Goal: Use online tool/utility: Utilize a website feature to perform a specific function

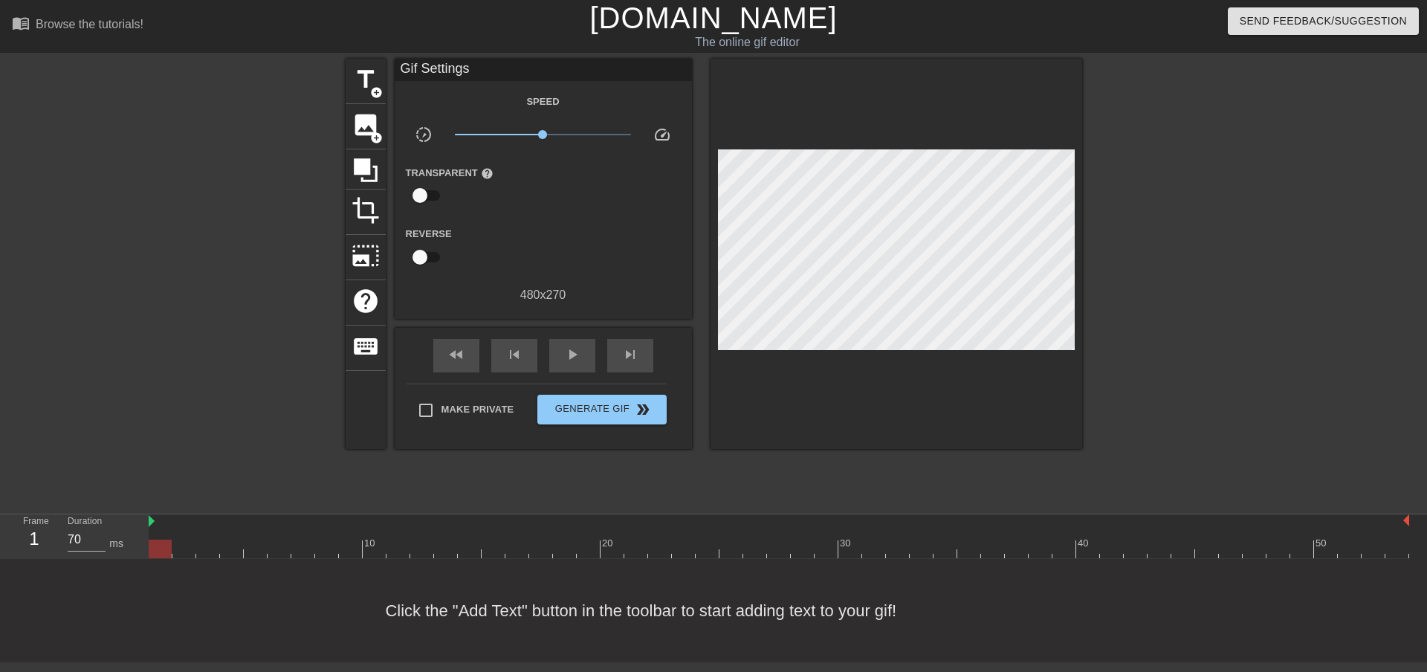
scroll to position [13, 0]
click at [358, 120] on span "image" at bounding box center [366, 125] width 28 height 28
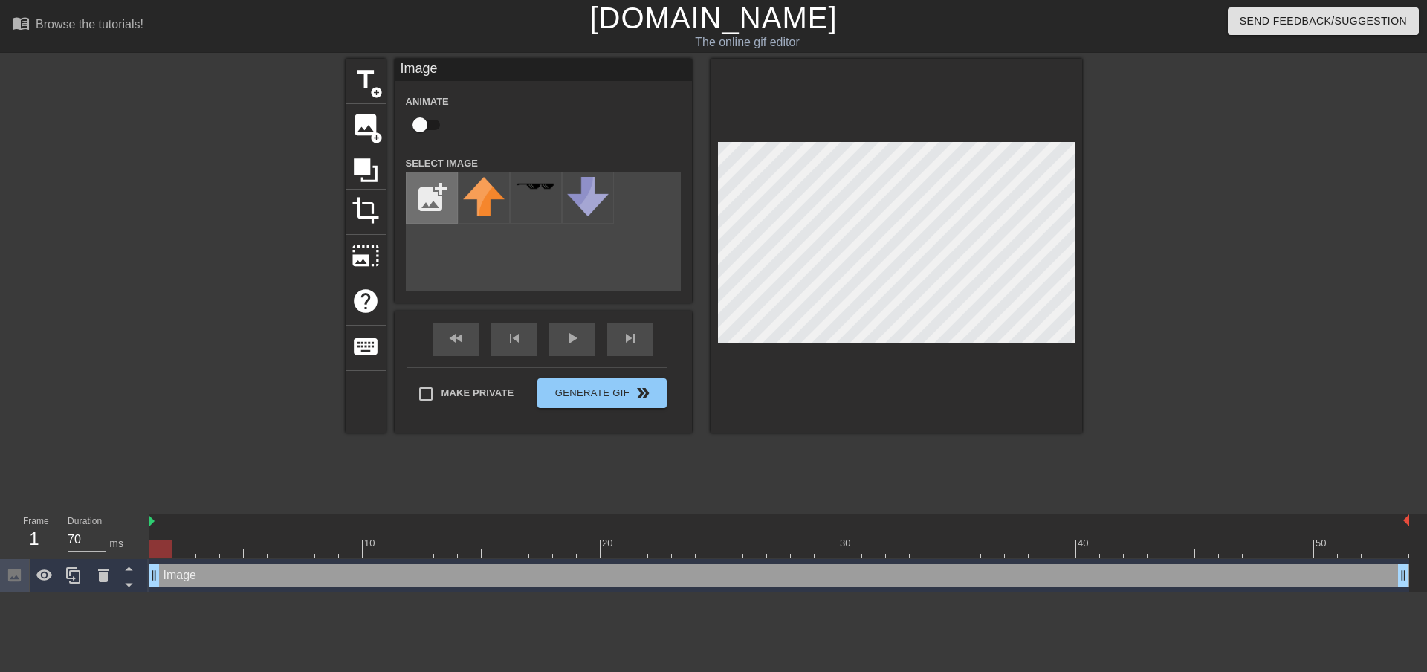
click at [429, 213] on input "file" at bounding box center [432, 197] width 51 height 51
click at [426, 197] on input "file" at bounding box center [432, 197] width 51 height 51
type input "C:\fakepath\[PERSON_NAME] logo.jpg"
click at [492, 198] on img at bounding box center [484, 192] width 42 height 31
click at [751, 354] on div at bounding box center [897, 246] width 372 height 374
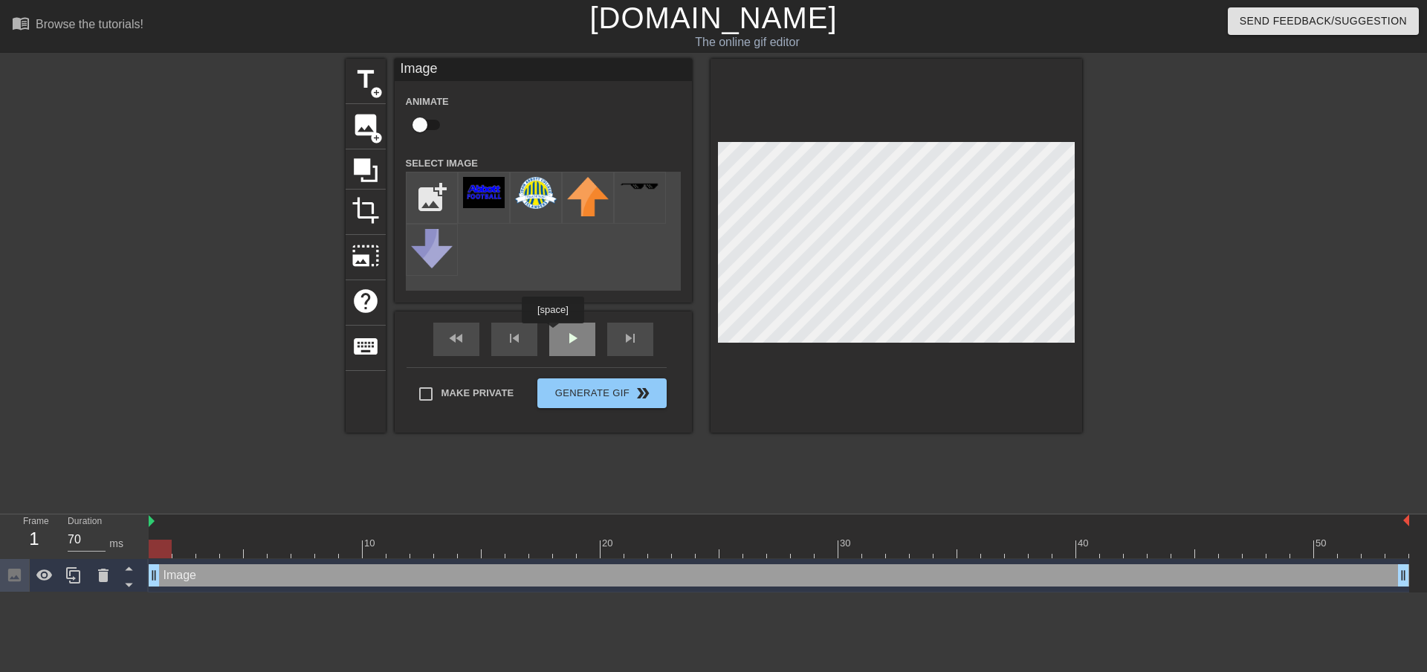
click at [555, 331] on div "fast_rewind skip_previous play_arrow skip_next" at bounding box center [543, 339] width 242 height 56
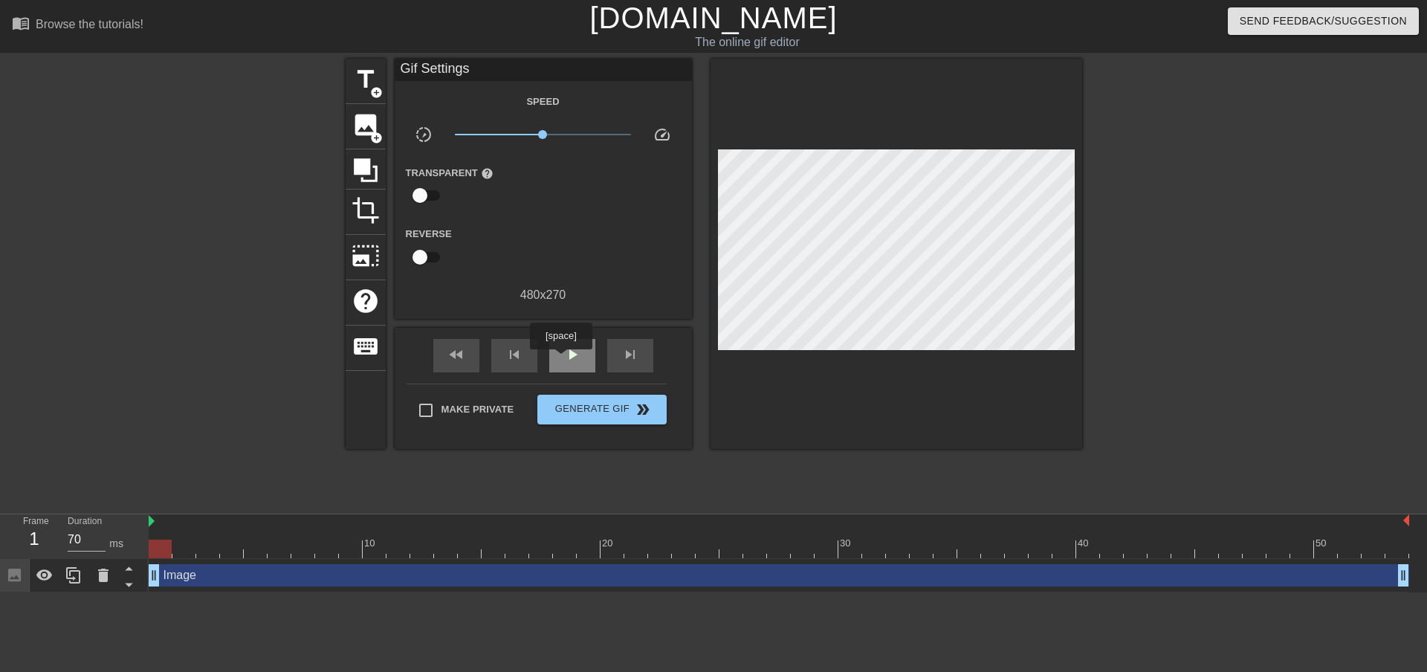
click at [560, 360] on div "play_arrow" at bounding box center [572, 355] width 46 height 33
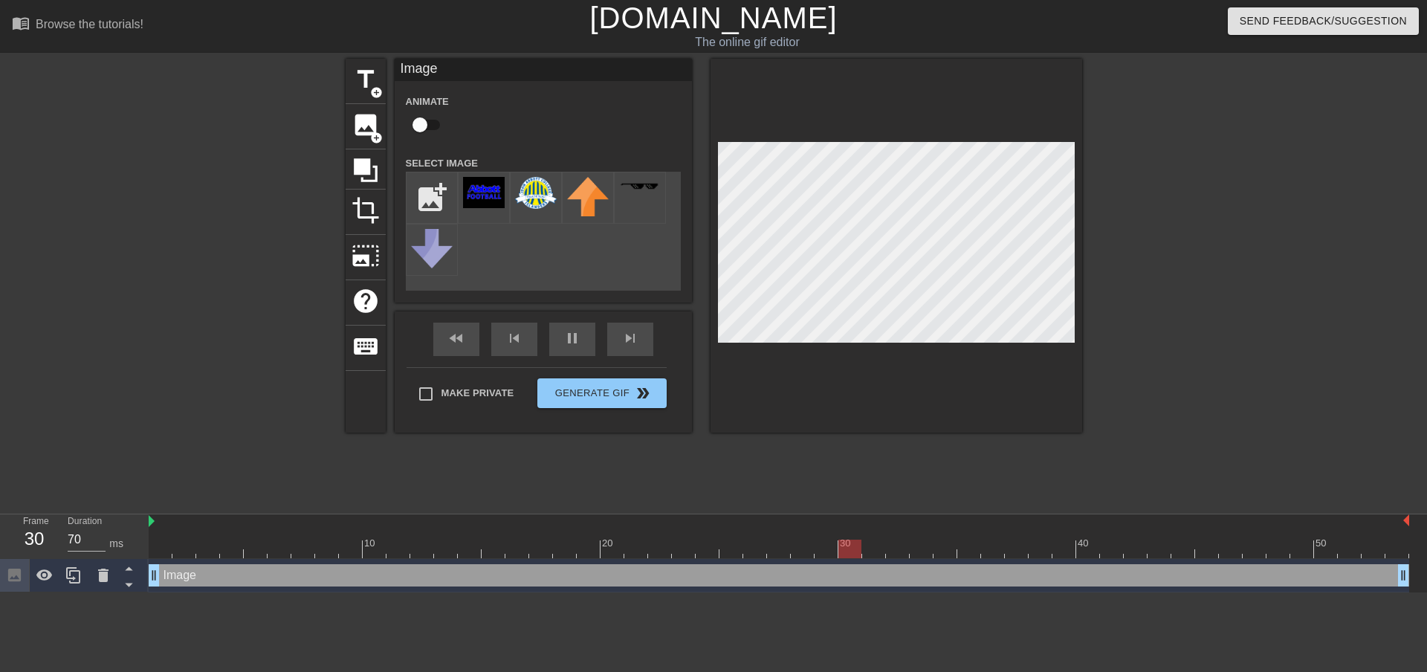
click at [1180, 248] on div at bounding box center [1211, 282] width 223 height 446
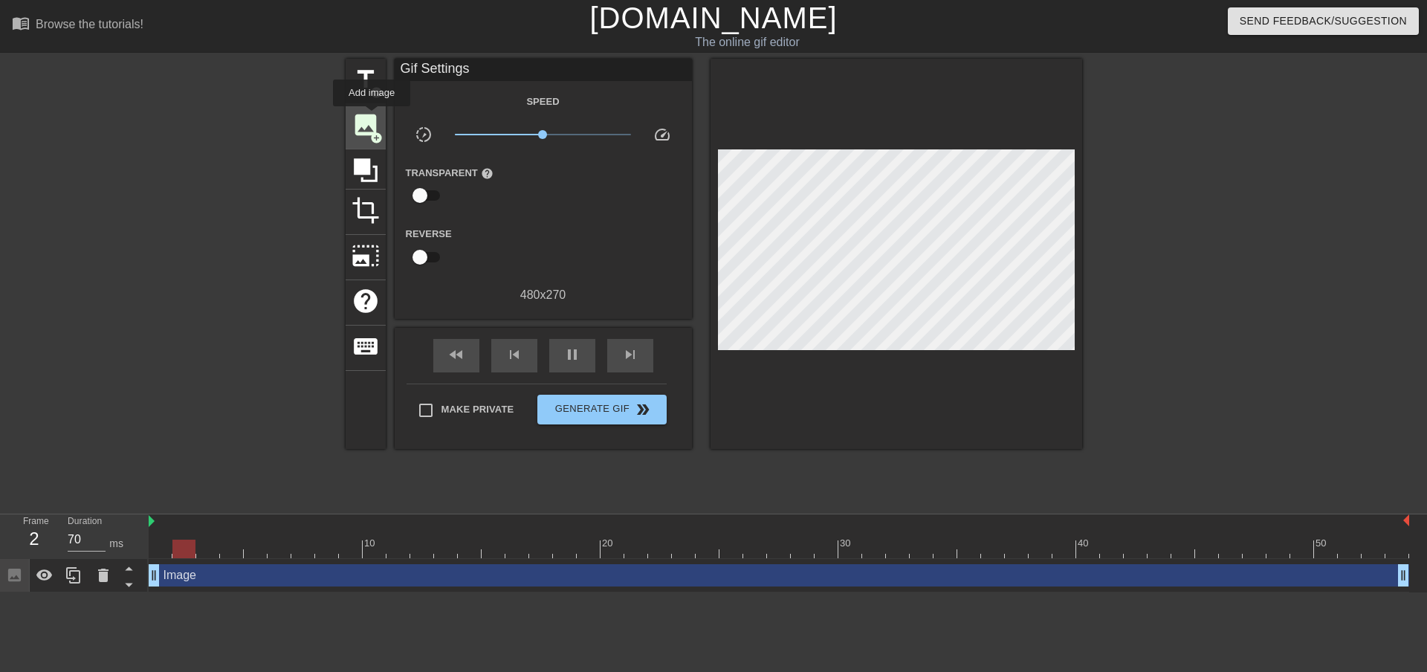
click at [372, 117] on span "image" at bounding box center [366, 125] width 28 height 28
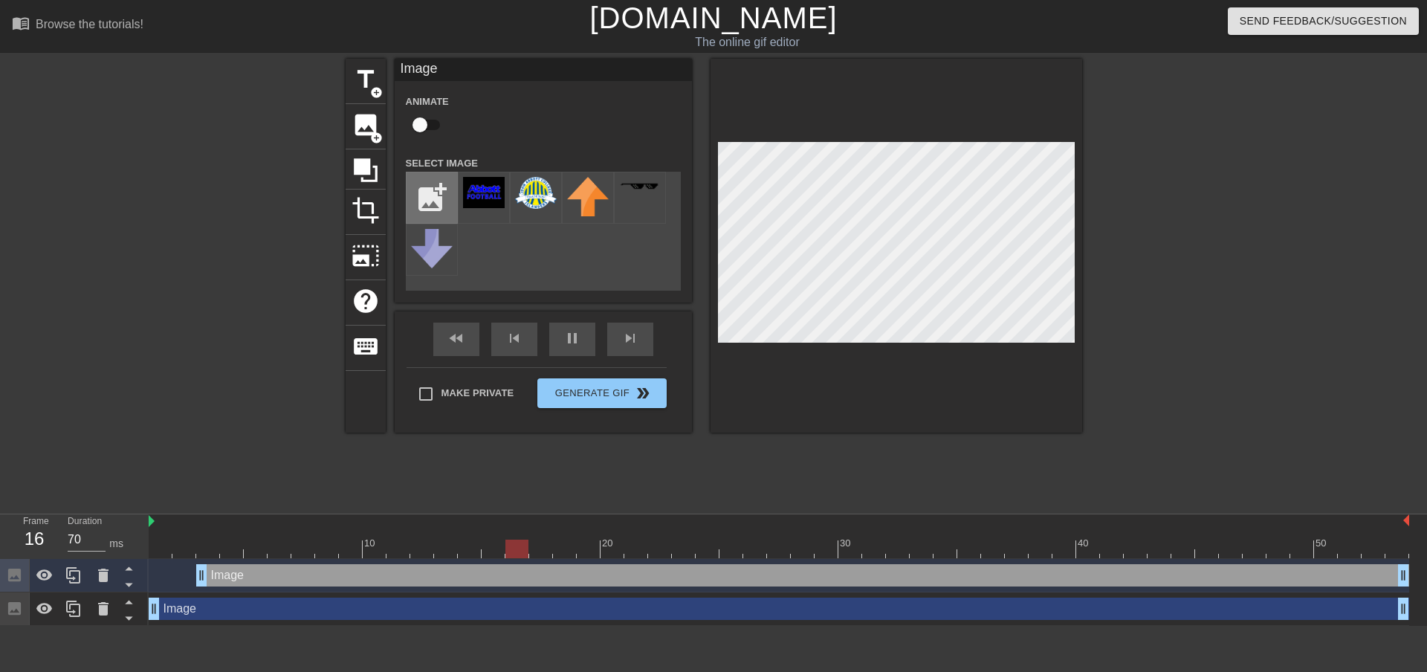
click at [436, 208] on input "file" at bounding box center [432, 197] width 51 height 51
type input "C:\fakepath\ctr logo.jpg"
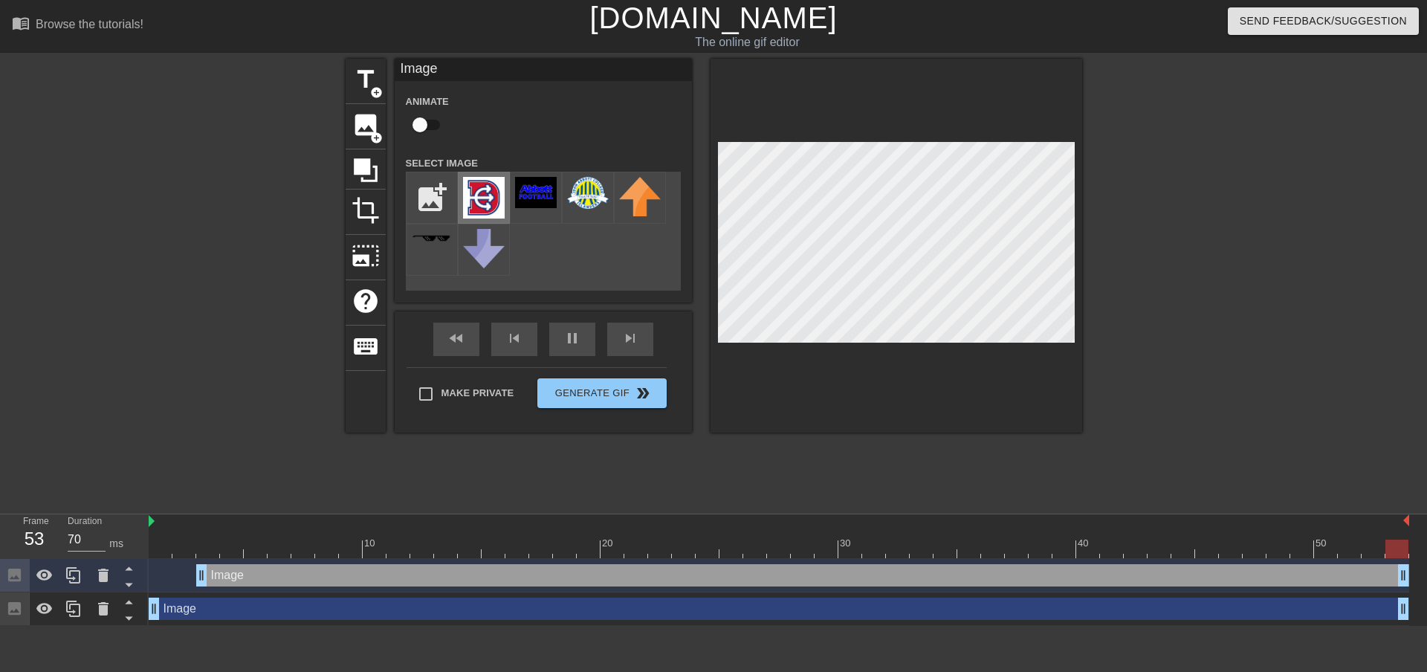
click at [499, 212] on img at bounding box center [484, 198] width 42 height 42
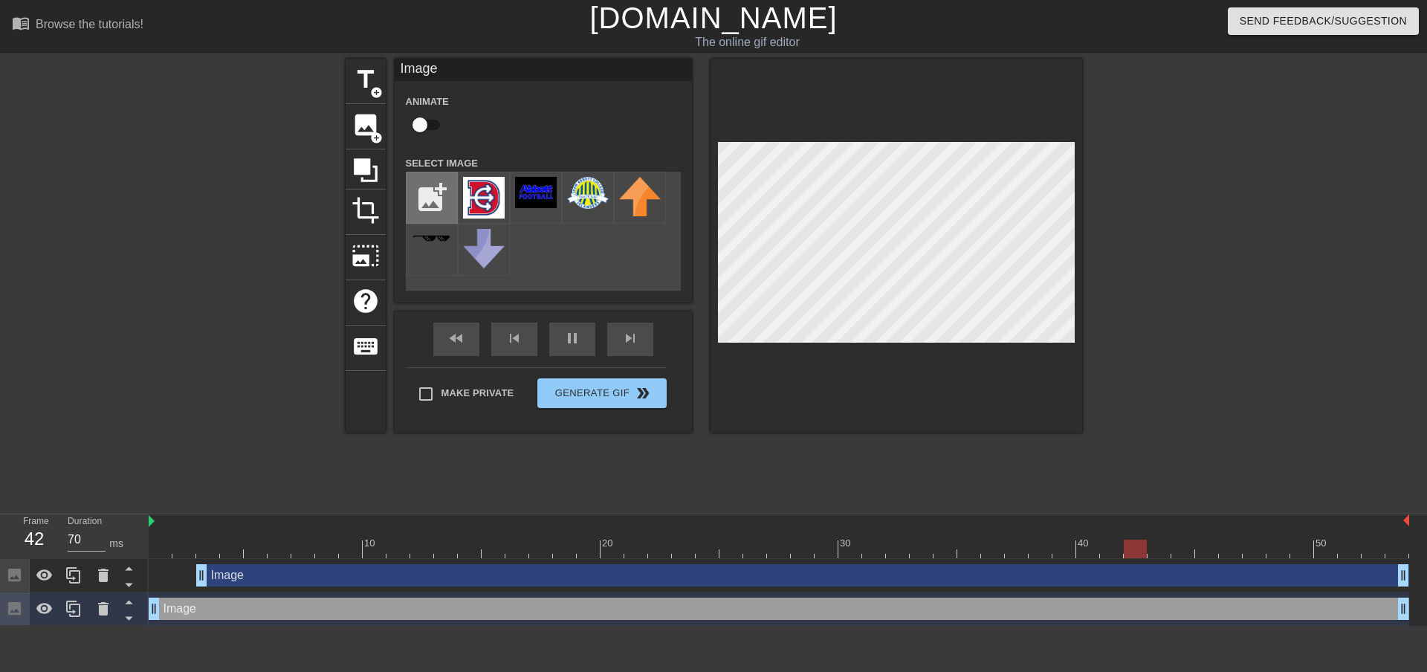
click at [438, 205] on input "file" at bounding box center [432, 197] width 51 height 51
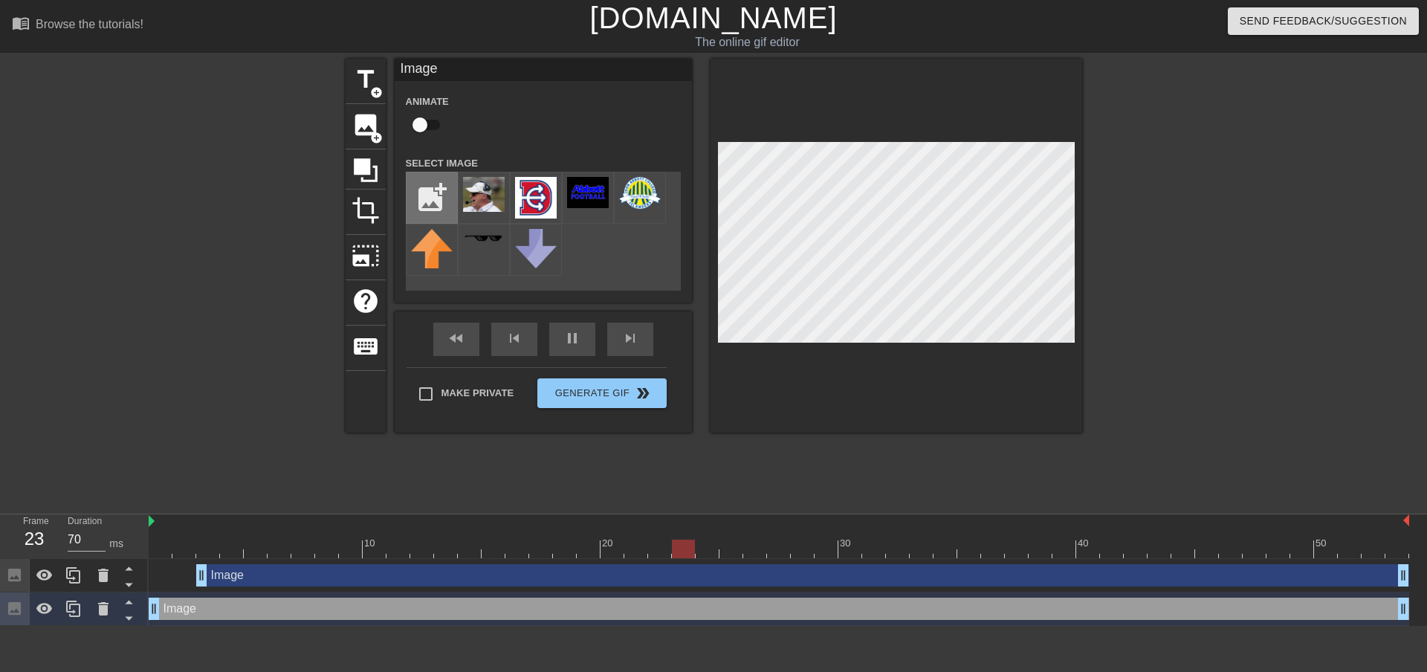
click at [428, 181] on input "file" at bounding box center [432, 197] width 51 height 51
type input "C:\fakepath\patg.JPG"
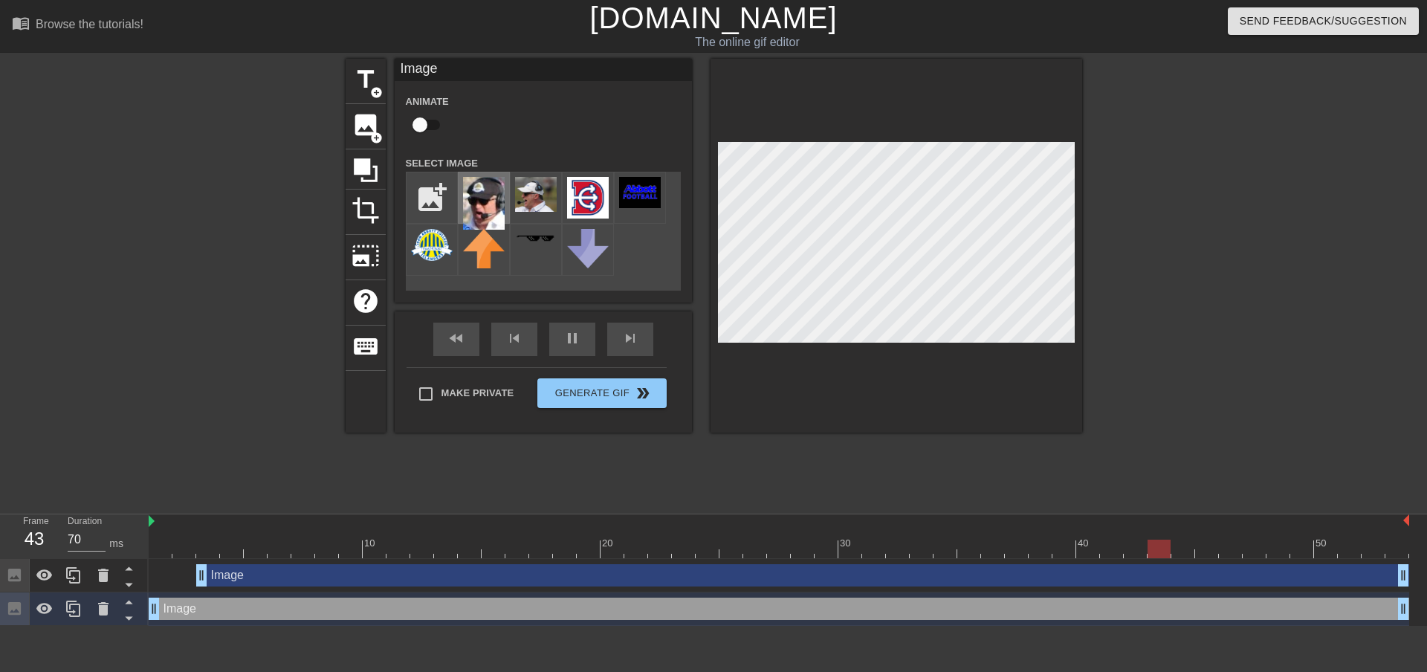
click at [494, 210] on img at bounding box center [484, 203] width 42 height 53
click at [492, 211] on img at bounding box center [484, 203] width 42 height 53
click at [424, 121] on input "checkbox" at bounding box center [420, 125] width 85 height 28
checkbox input "true"
click at [566, 395] on button "Generate Gif double_arrow" at bounding box center [601, 393] width 129 height 30
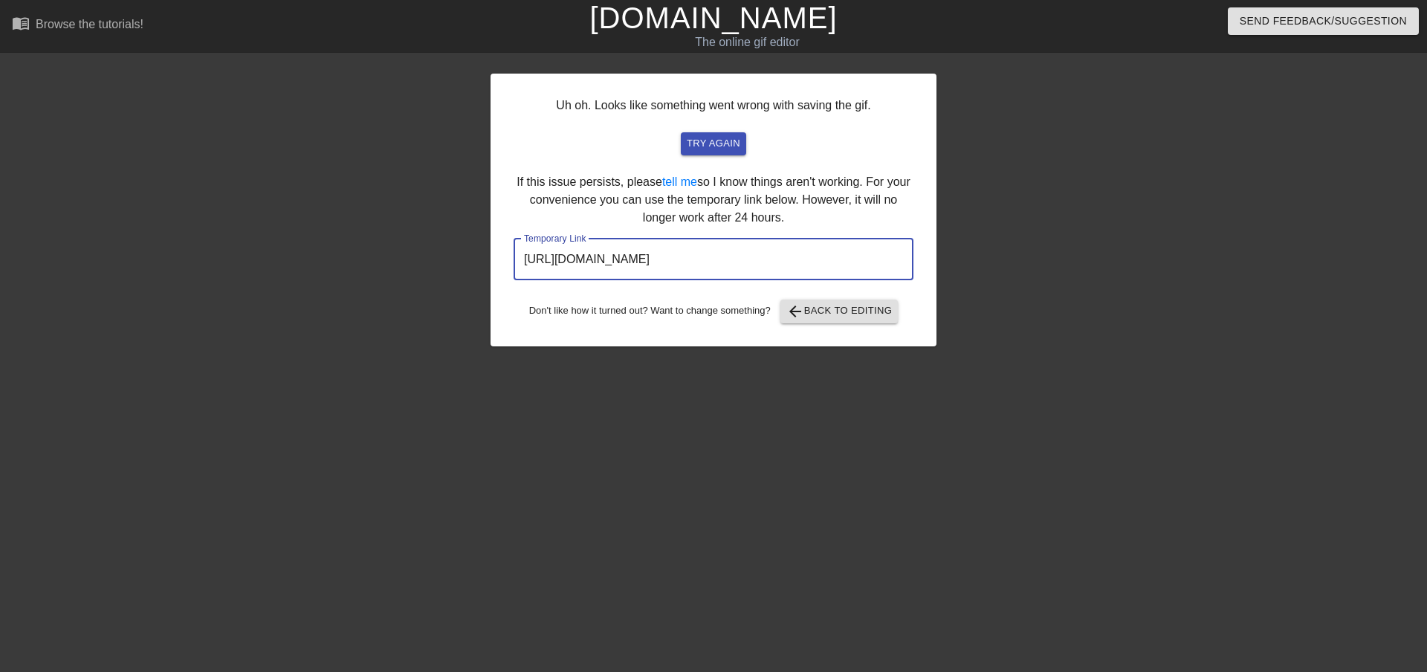
click at [765, 265] on input "[URL][DOMAIN_NAME]" at bounding box center [714, 260] width 400 height 42
drag, startPoint x: 827, startPoint y: 254, endPoint x: 499, endPoint y: 255, distance: 328.5
click at [499, 255] on div "Uh oh. Looks like something went wrong with saving the gif. try again If this i…" at bounding box center [714, 210] width 446 height 273
